Goal: Task Accomplishment & Management: Manage account settings

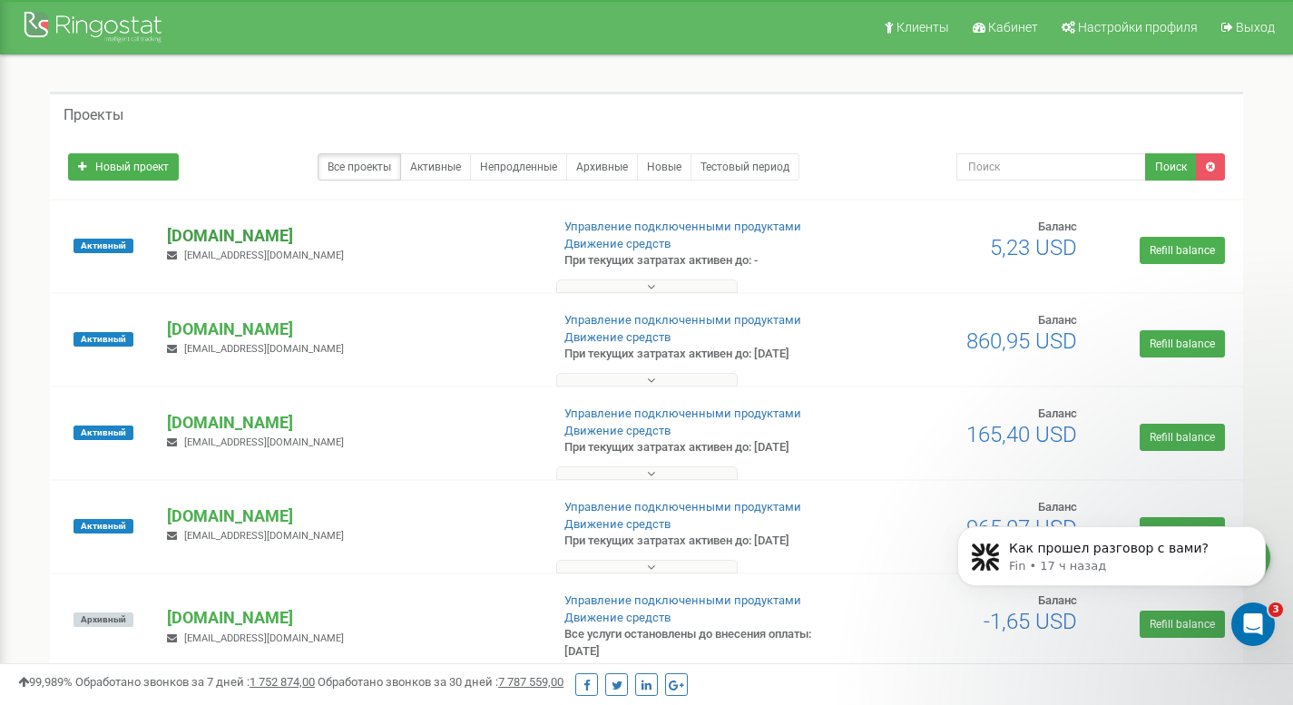
click at [220, 237] on p "[DOMAIN_NAME]" at bounding box center [350, 236] width 367 height 24
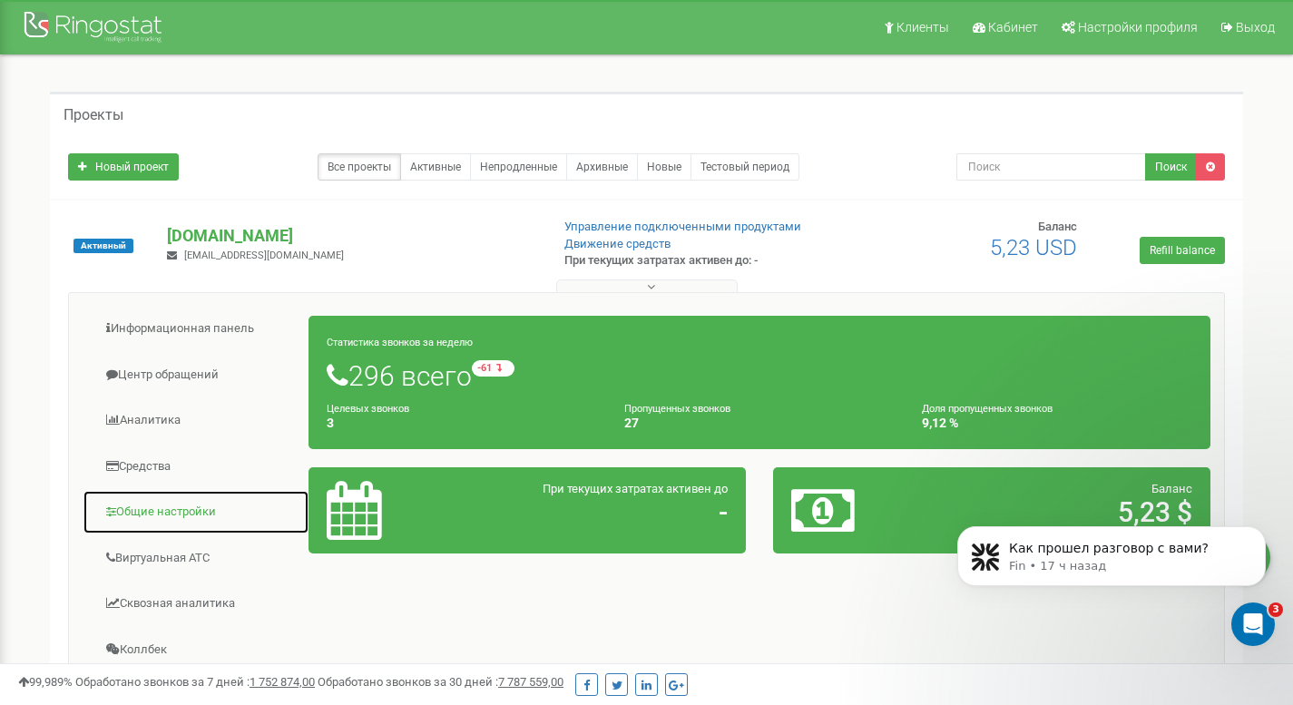
click at [154, 503] on link "Общие настройки" at bounding box center [196, 512] width 227 height 44
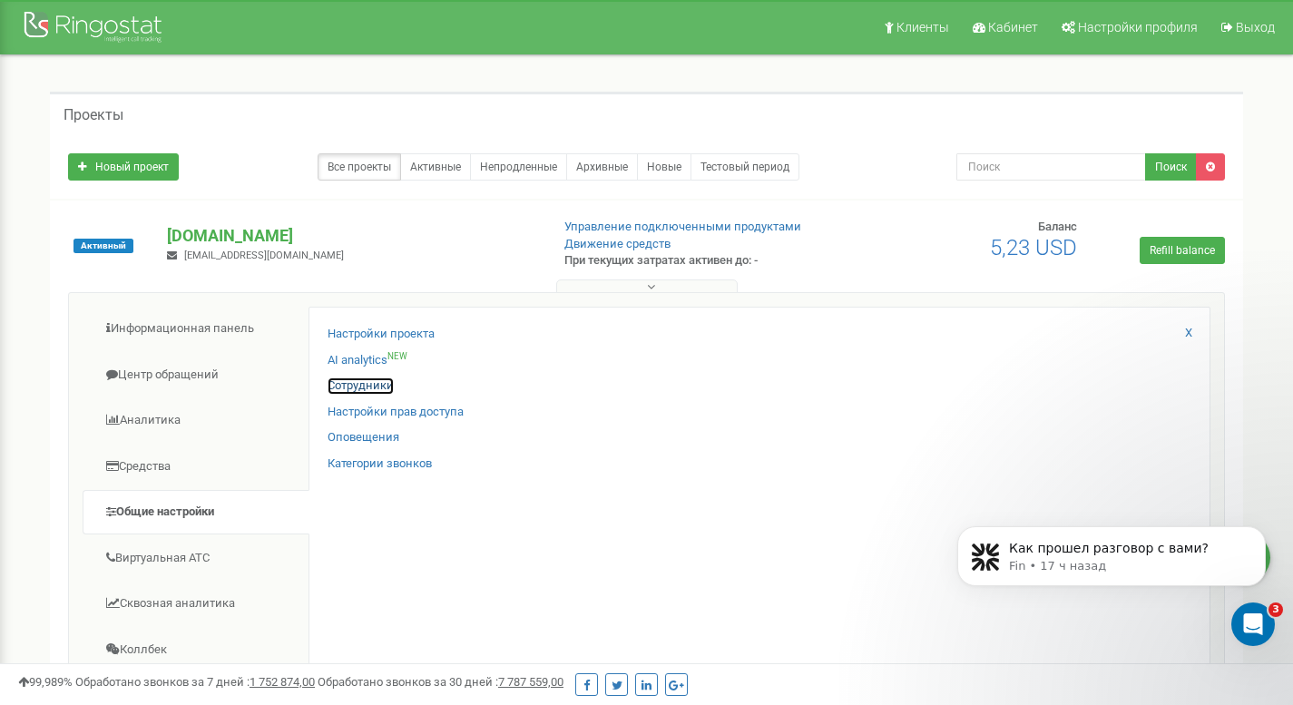
click at [359, 381] on link "Сотрудники" at bounding box center [361, 385] width 66 height 17
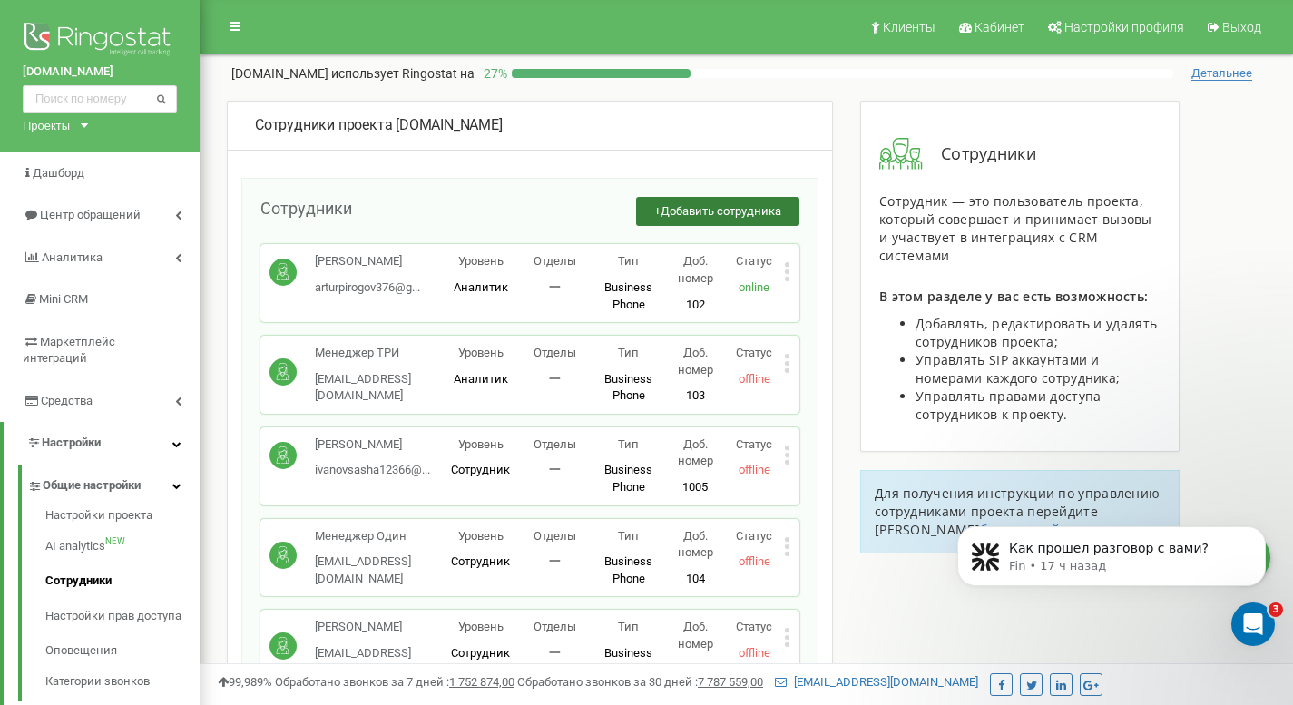
click at [714, 219] on button "+ Добавить сотрудника" at bounding box center [717, 212] width 163 height 30
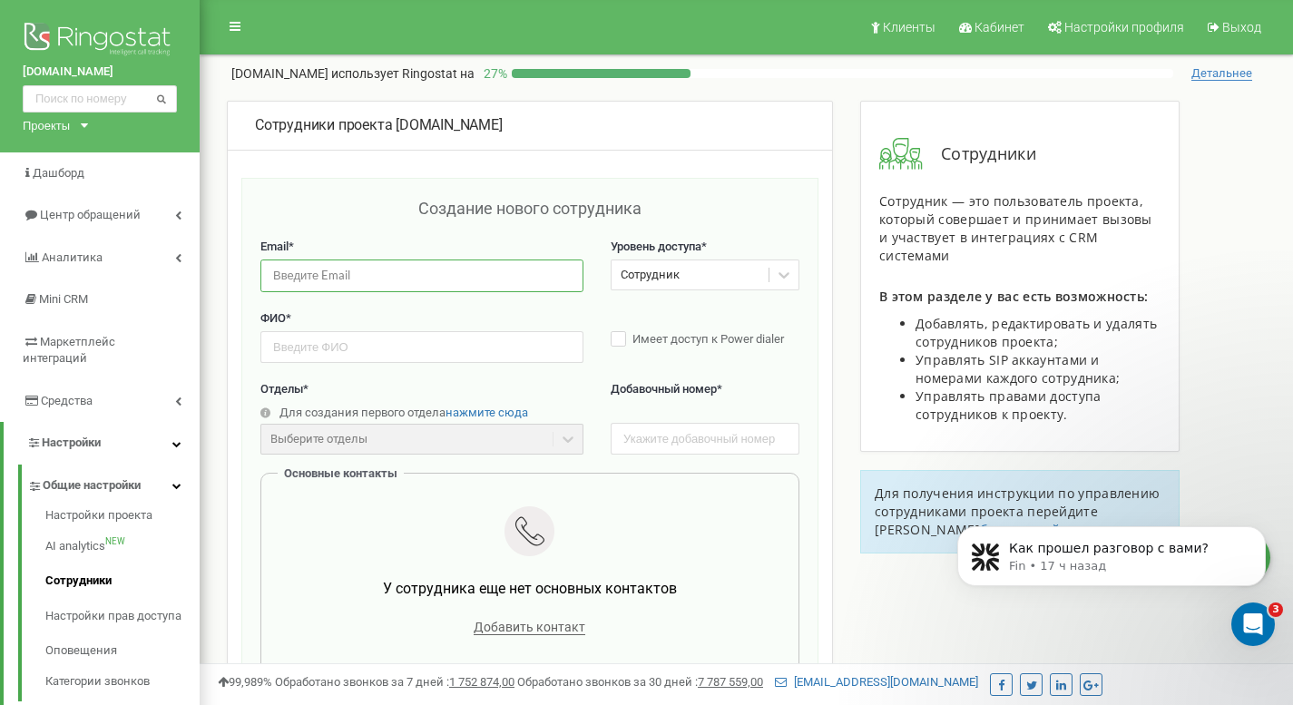
paste input "shmikalina@gmail.com"
click at [374, 280] on input "email" at bounding box center [421, 276] width 323 height 32
type input "shmikalina@gmail.com"
click at [313, 350] on input "text" at bounding box center [421, 347] width 323 height 32
type input "[PERSON_NAME]"
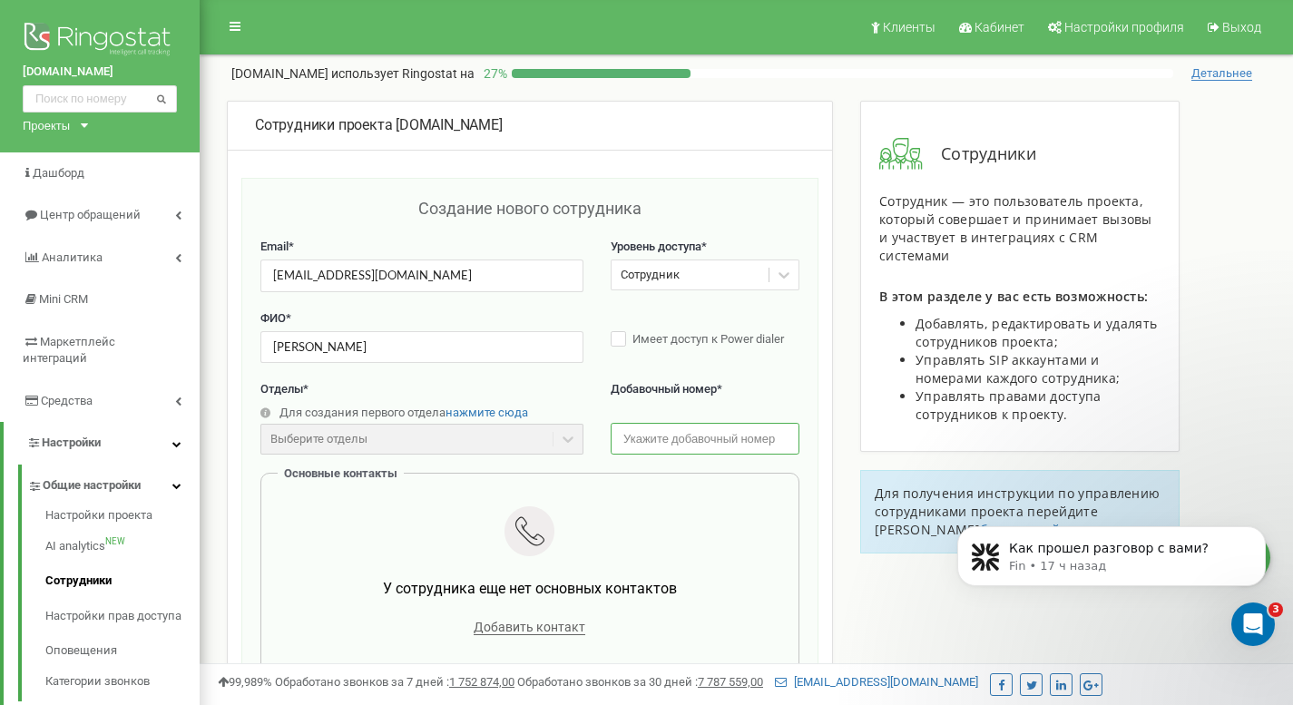
click at [708, 431] on input "text" at bounding box center [705, 439] width 189 height 32
type input "136"
click at [528, 623] on span "Добавить контакт" at bounding box center [530, 627] width 112 height 15
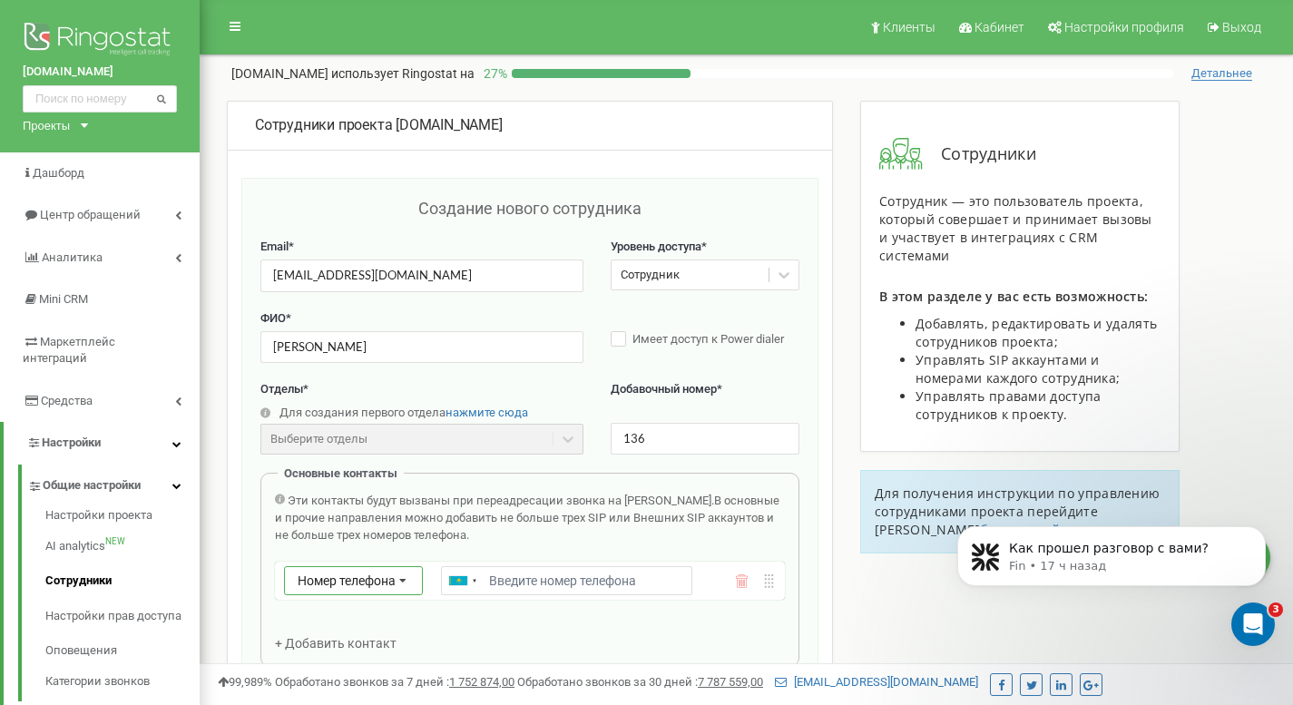
click at [368, 589] on div "Номер телефона Номер телефона SIP Внешний SIP" at bounding box center [353, 580] width 139 height 29
click at [365, 625] on div "SIP" at bounding box center [353, 634] width 137 height 26
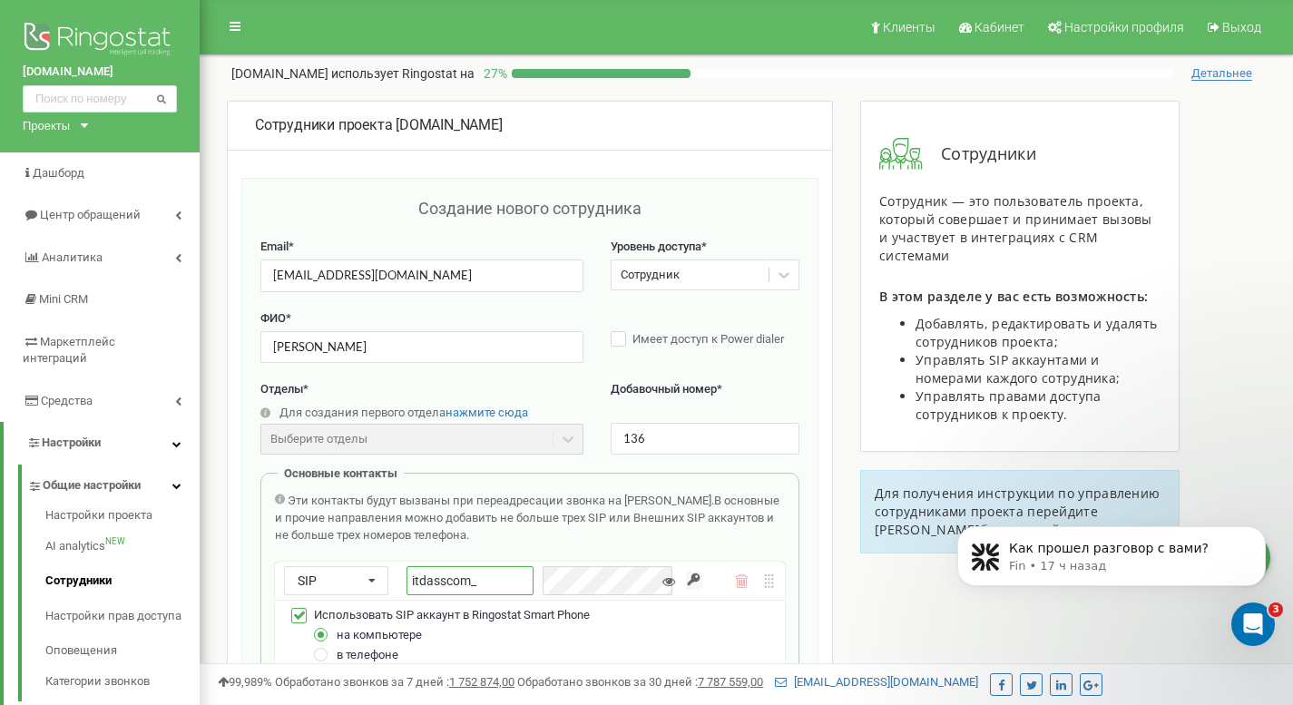
click at [508, 583] on input "itdasscom_" at bounding box center [469, 580] width 126 height 29
type input "itdasscom_136"
click at [711, 588] on button at bounding box center [715, 581] width 14 height 14
click at [667, 584] on icon at bounding box center [668, 581] width 13 height 13
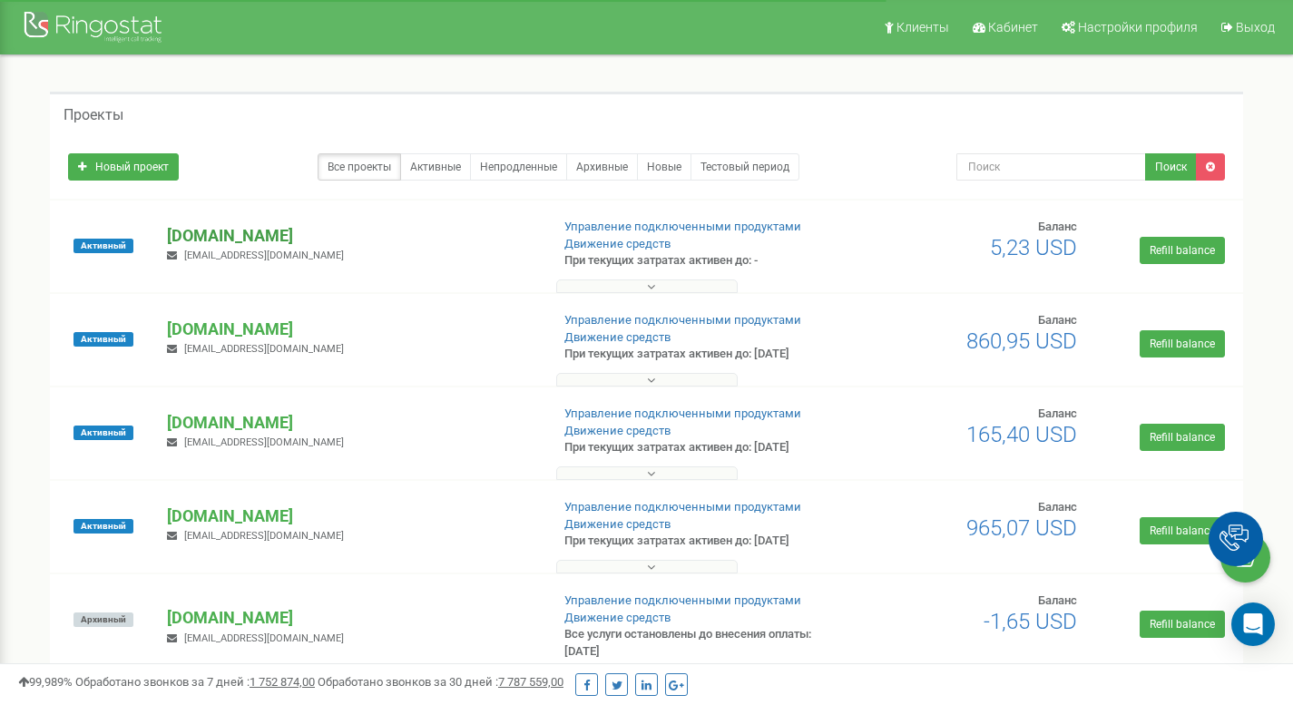
click at [225, 230] on p "[DOMAIN_NAME]" at bounding box center [350, 236] width 367 height 24
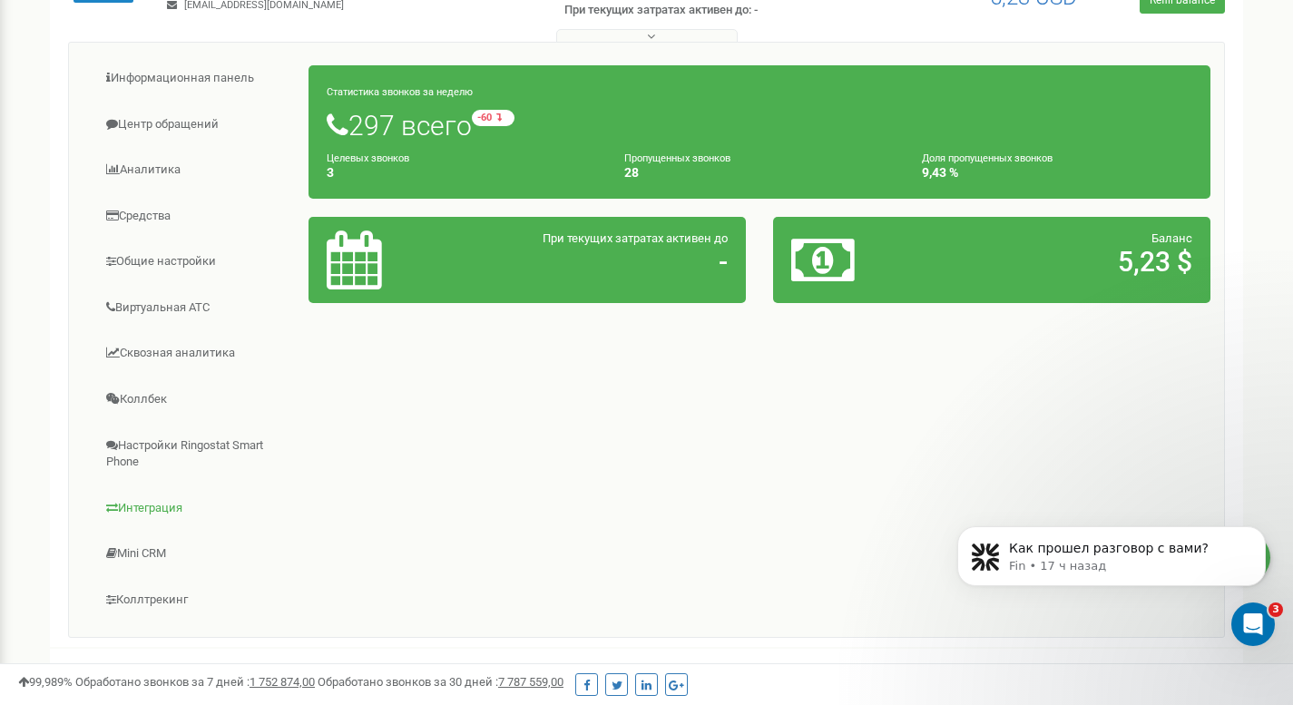
scroll to position [251, 0]
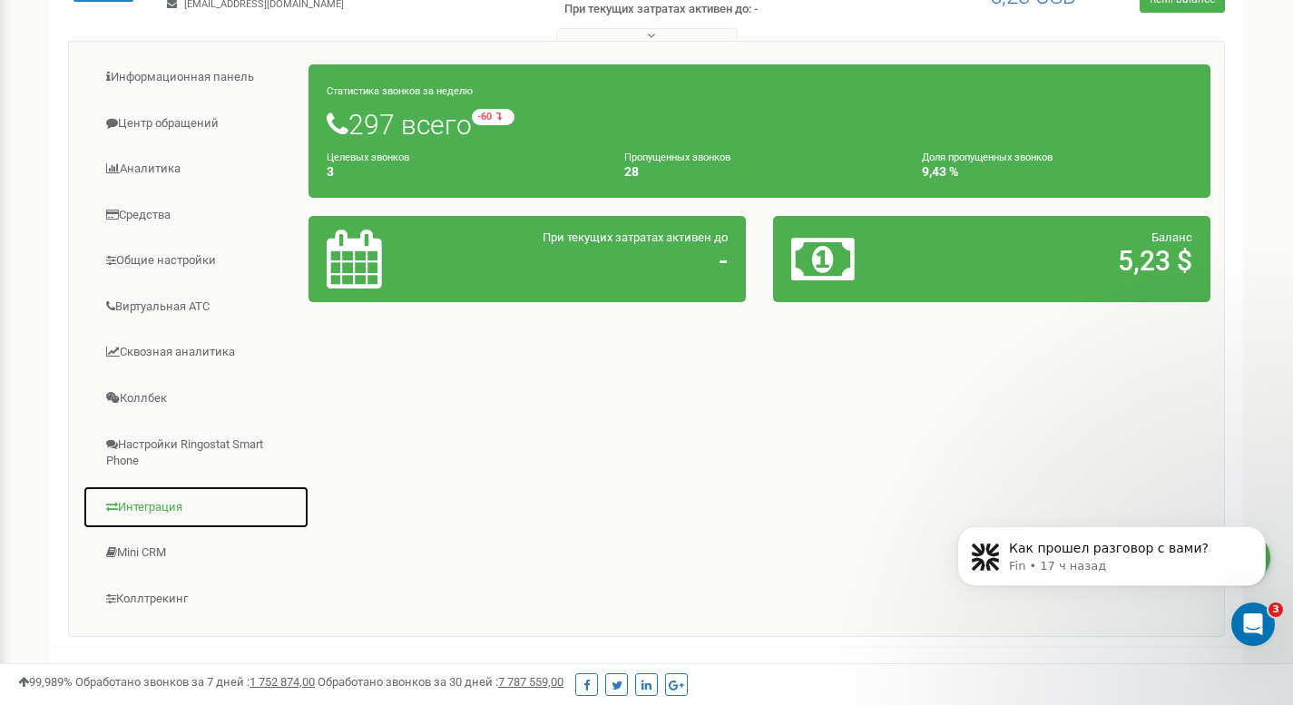
click at [152, 501] on link "Интеграция" at bounding box center [196, 507] width 227 height 44
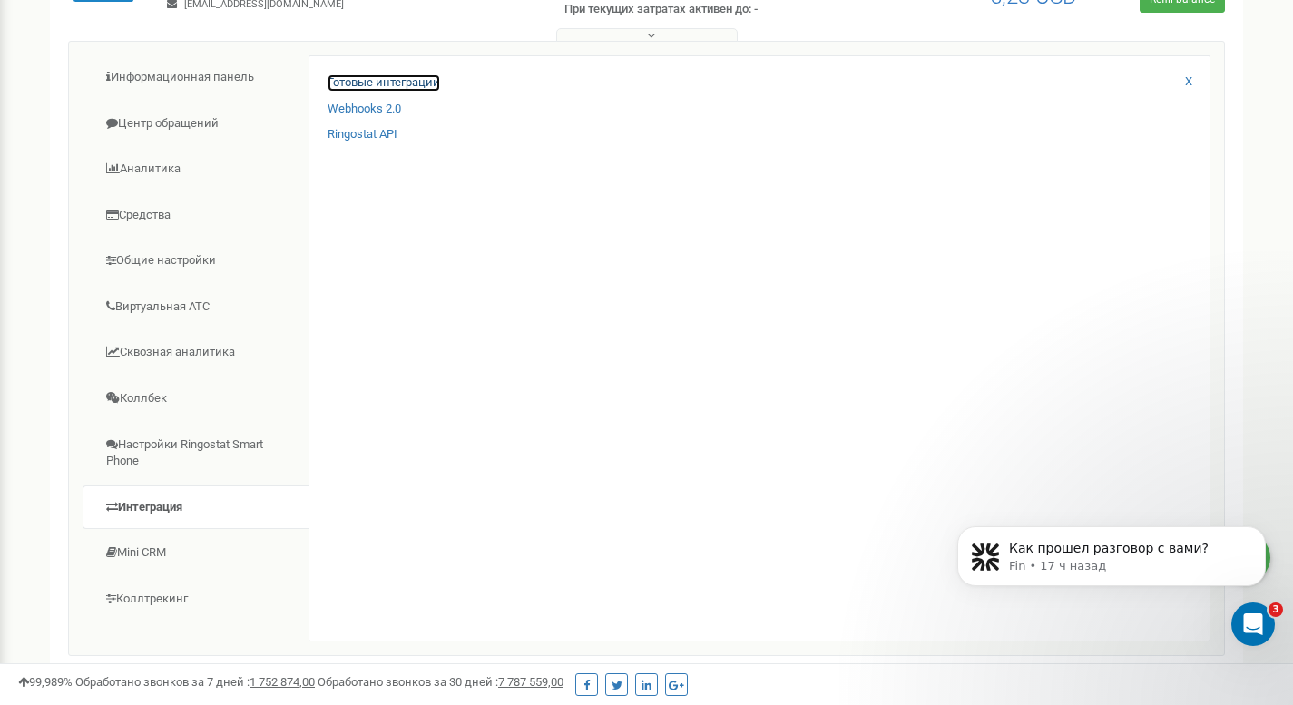
click at [422, 80] on link "Готовые интеграции" at bounding box center [384, 82] width 113 height 17
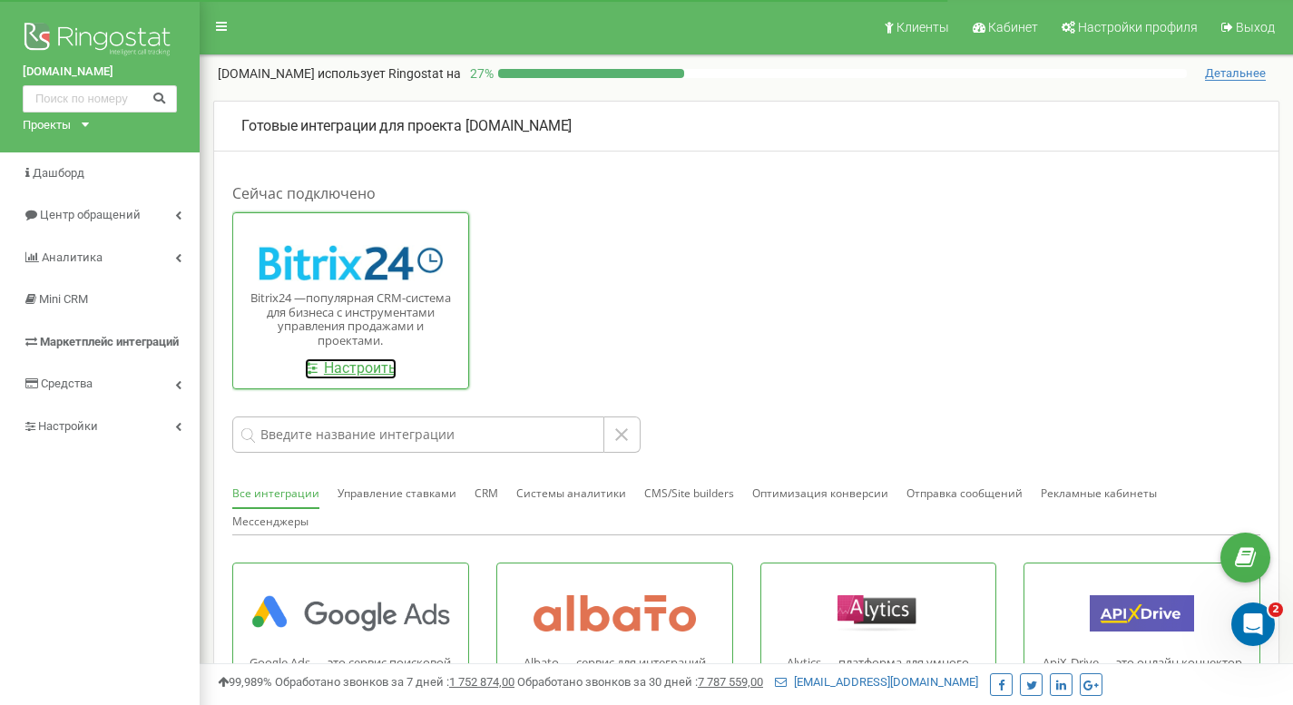
click at [336, 374] on link "Настроить" at bounding box center [351, 368] width 92 height 21
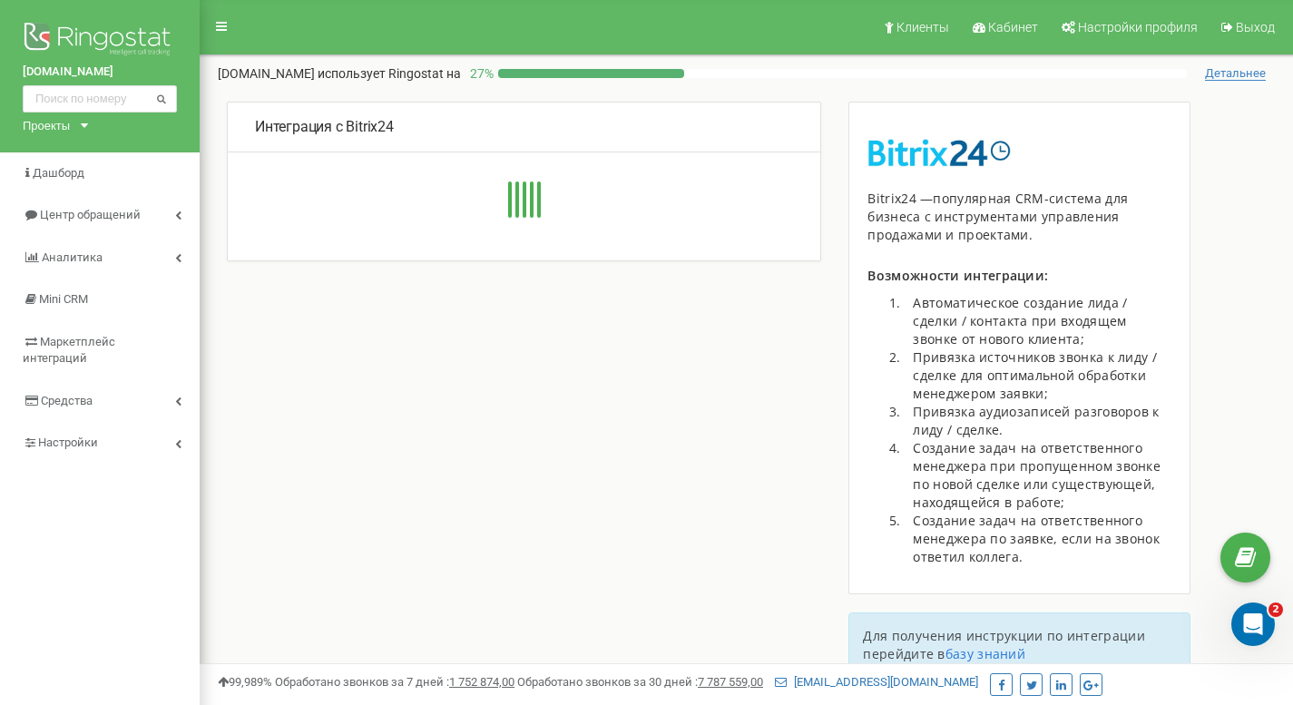
type input "[URL][DOMAIN_NAME]"
type input "15578"
type input "qspagnv48u41bmtc"
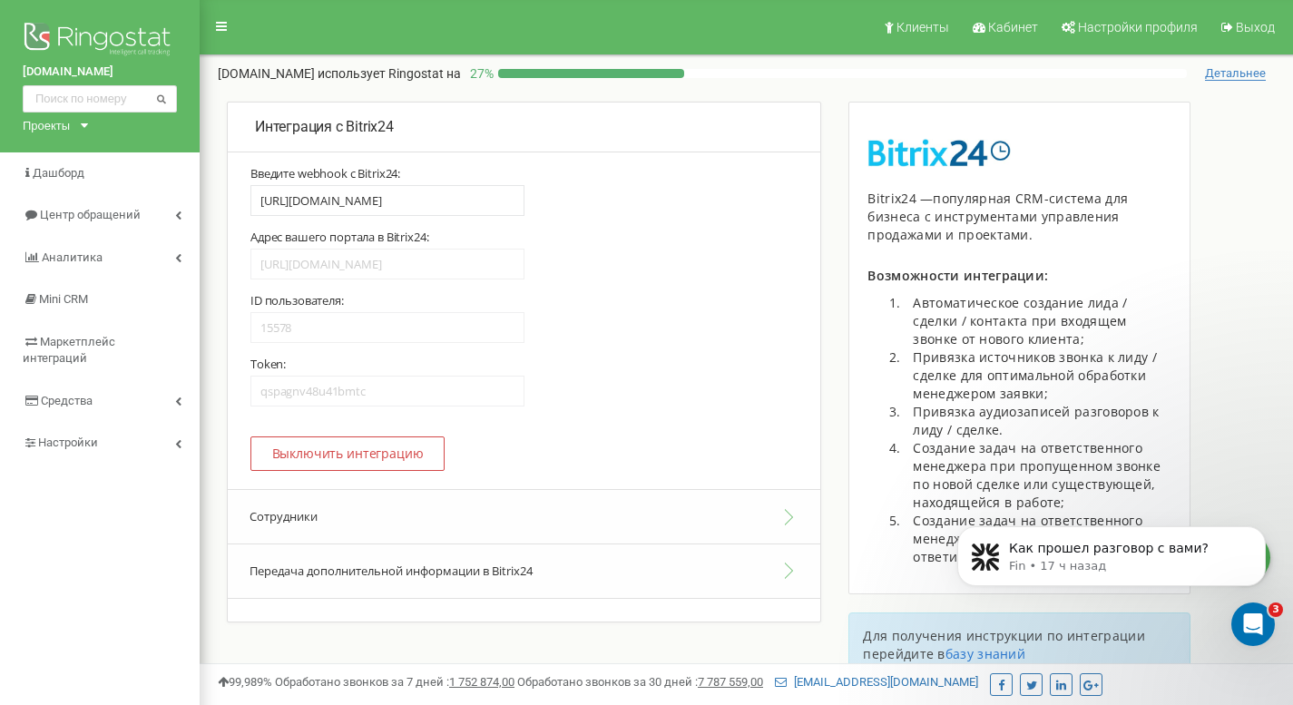
click at [359, 523] on button "Сотрудники" at bounding box center [524, 516] width 592 height 55
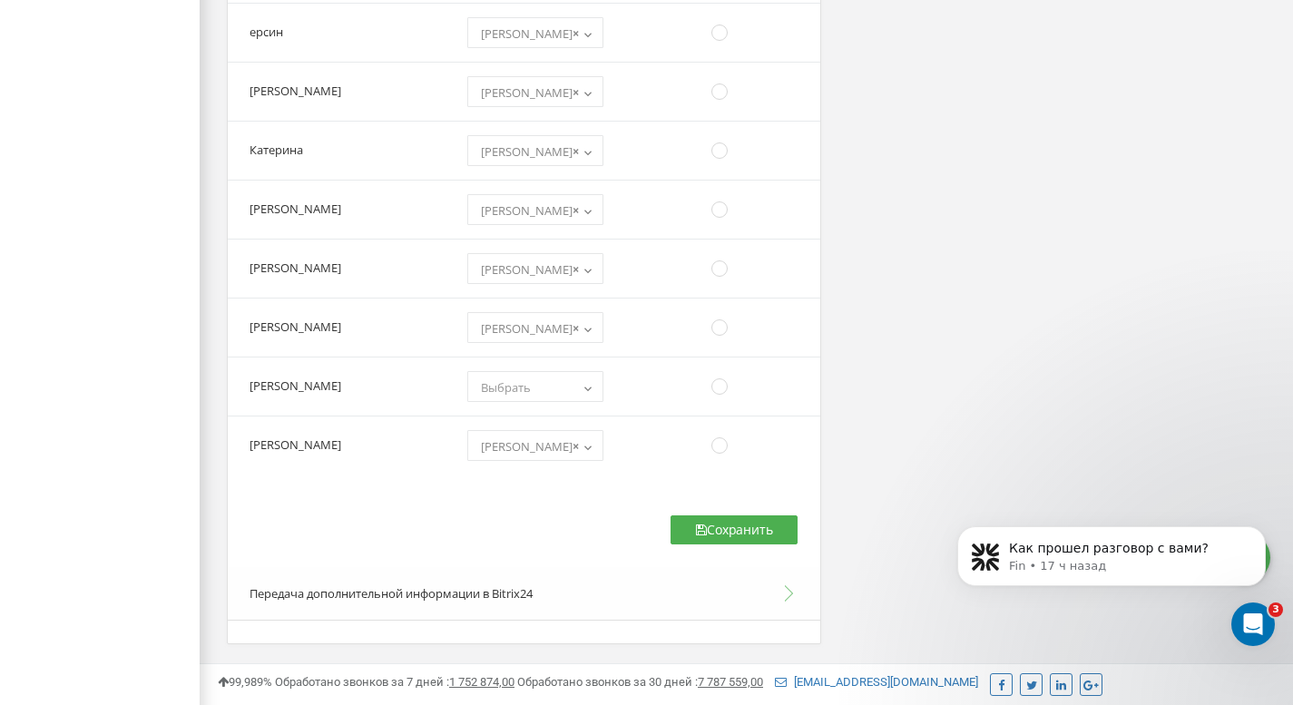
scroll to position [2121, 0]
click at [559, 395] on span "Выбрать" at bounding box center [535, 386] width 123 height 25
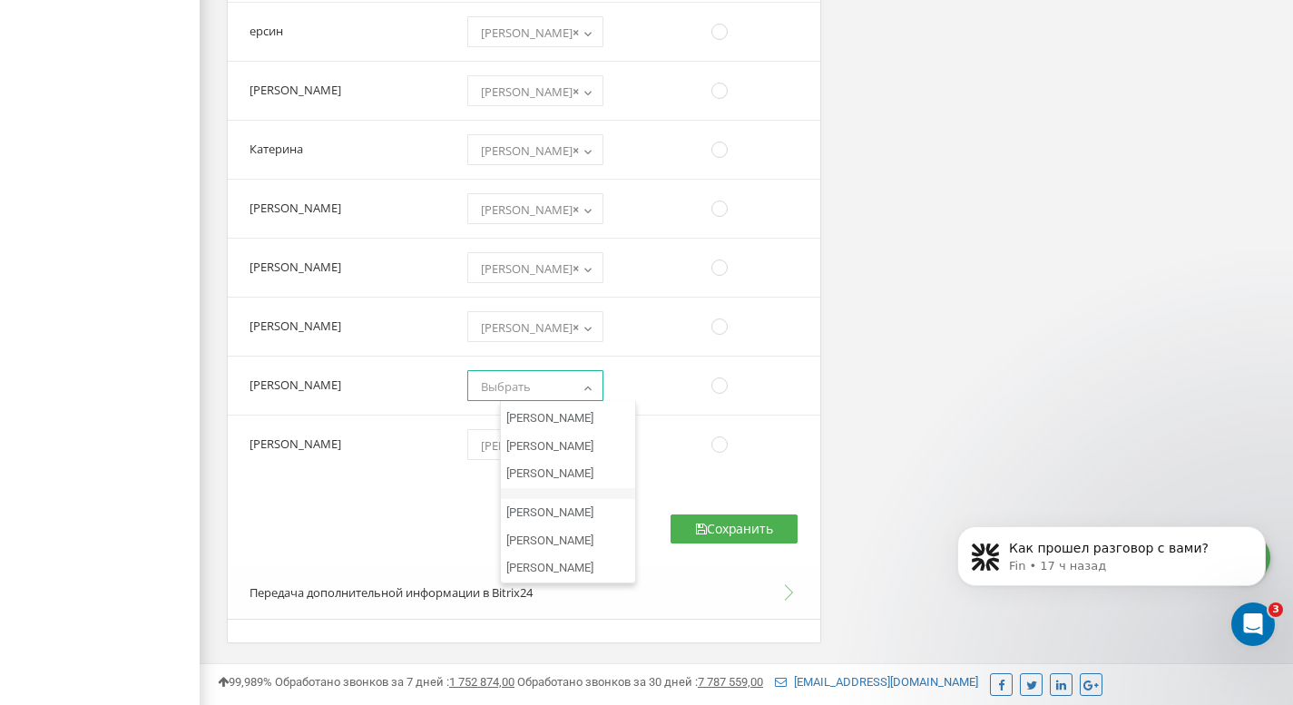
scroll to position [7912, 0]
select select "27258"
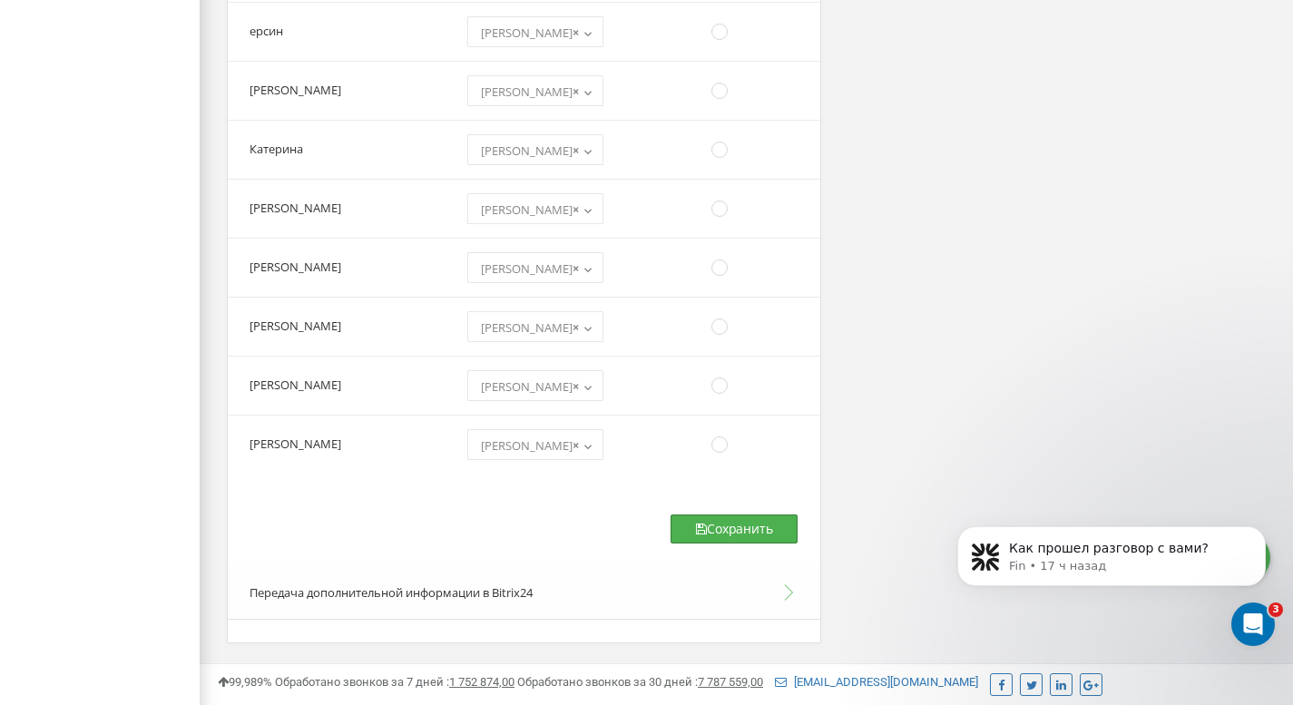
click at [720, 523] on button "Сохранить" at bounding box center [734, 528] width 127 height 29
